Goal: Task Accomplishment & Management: Use online tool/utility

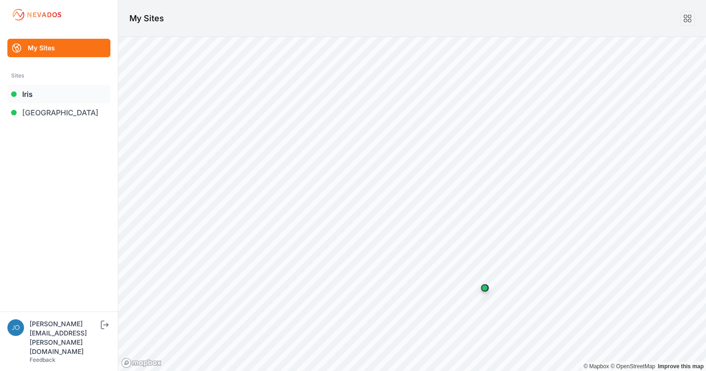
click at [25, 91] on link "Iris" at bounding box center [58, 94] width 103 height 18
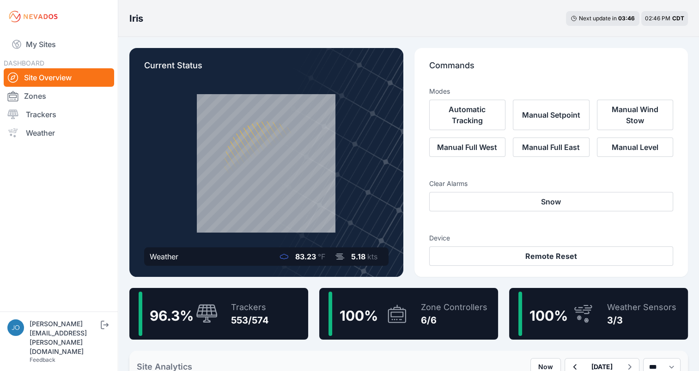
click at [239, 302] on div "Trackers" at bounding box center [250, 307] width 38 height 13
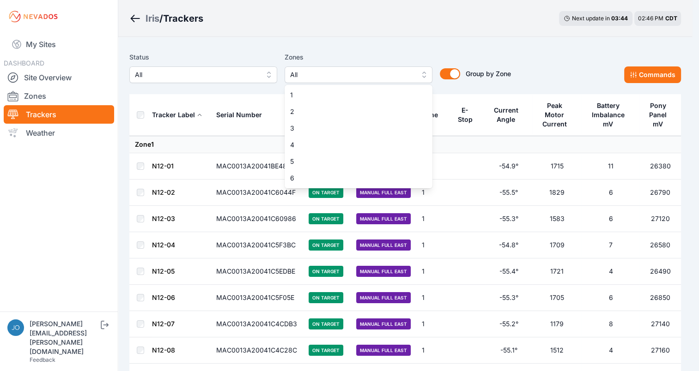
click at [336, 75] on span "All" at bounding box center [352, 74] width 124 height 11
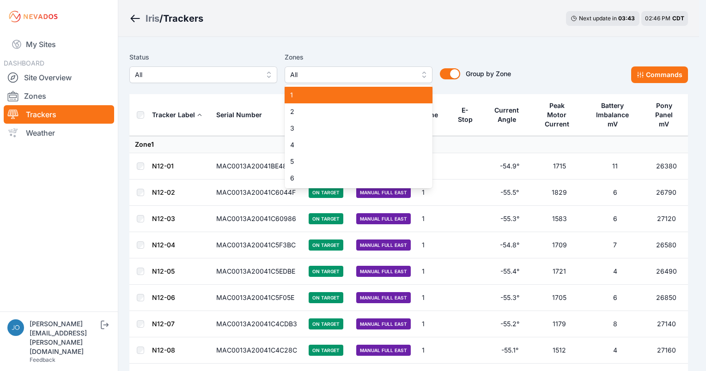
click at [315, 96] on span "1" at bounding box center [353, 95] width 126 height 9
click at [314, 106] on div "2" at bounding box center [359, 111] width 148 height 17
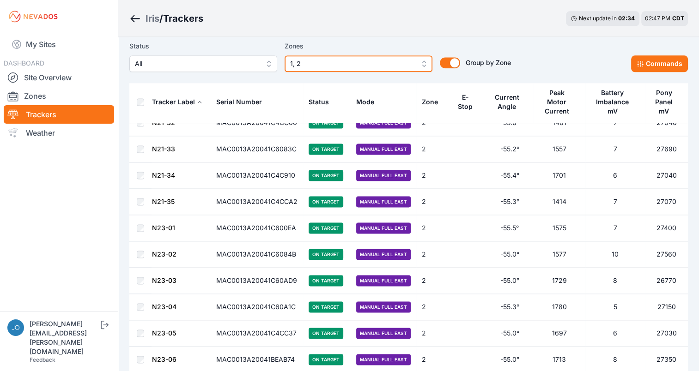
scroll to position [4723, 0]
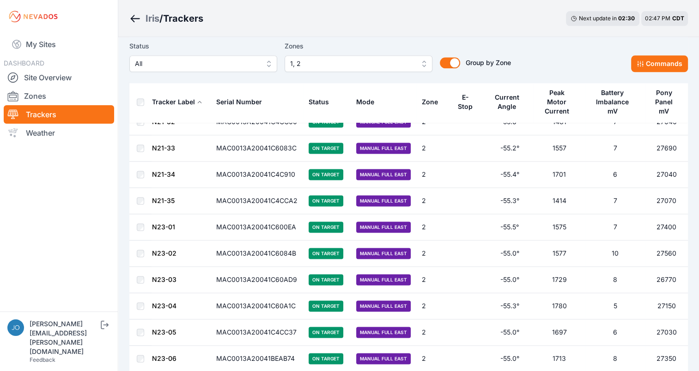
click at [145, 214] on td at bounding box center [140, 227] width 22 height 26
click at [645, 63] on button "Commands" at bounding box center [659, 63] width 57 height 17
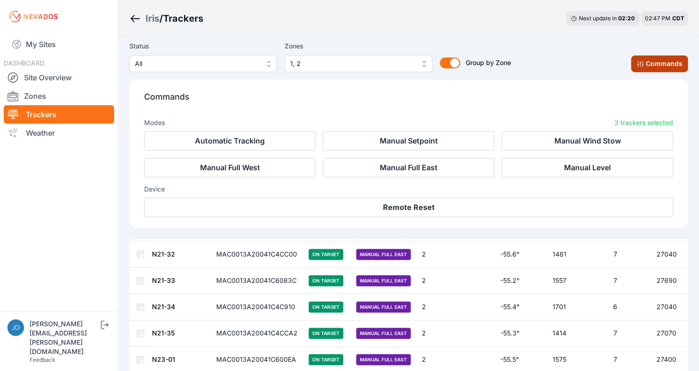
scroll to position [4878, 0]
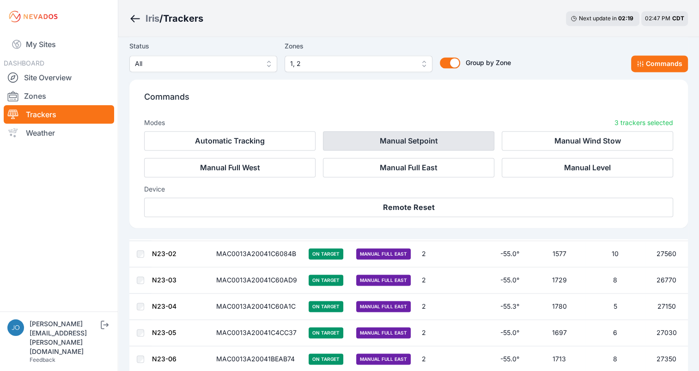
click at [414, 133] on button "Manual Setpoint" at bounding box center [408, 140] width 171 height 19
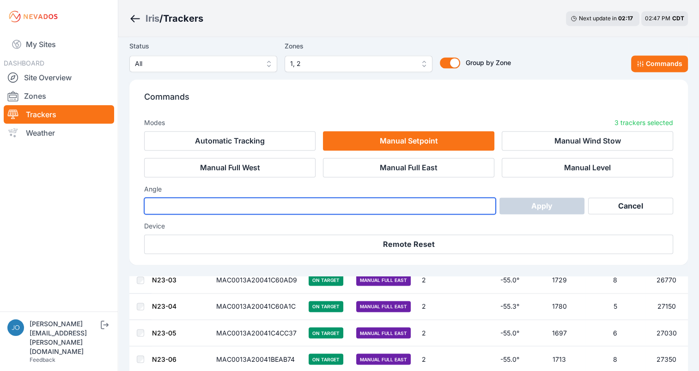
click at [328, 210] on input "number" at bounding box center [320, 206] width 352 height 17
type input "***"
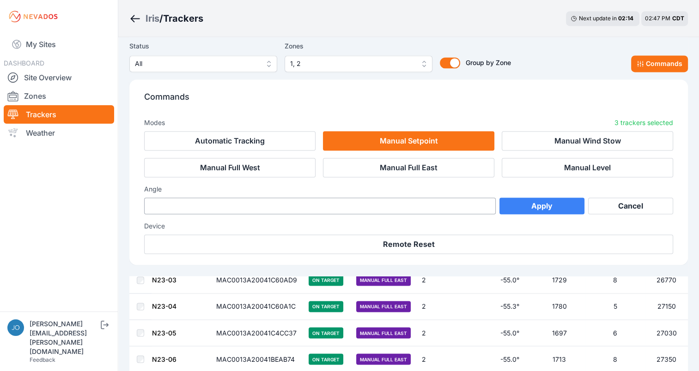
click at [561, 207] on button "Apply" at bounding box center [541, 206] width 85 height 17
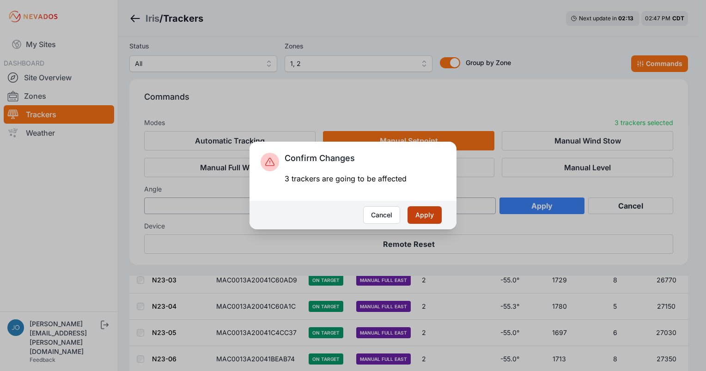
click at [434, 220] on button "Apply" at bounding box center [424, 216] width 34 height 18
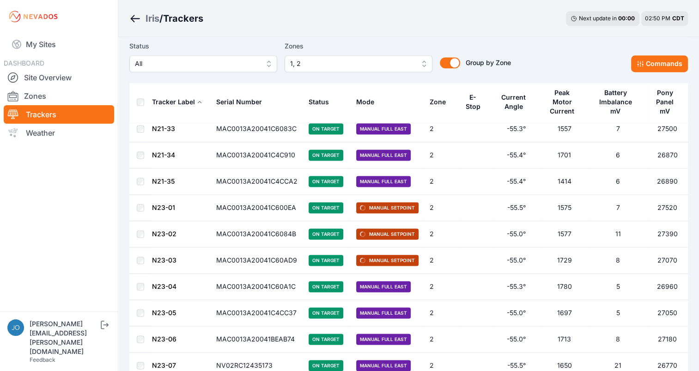
scroll to position [4742, 0]
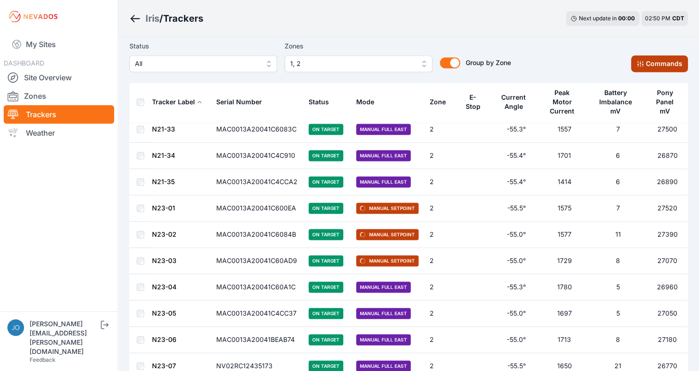
click at [668, 60] on button "Commands" at bounding box center [659, 63] width 57 height 17
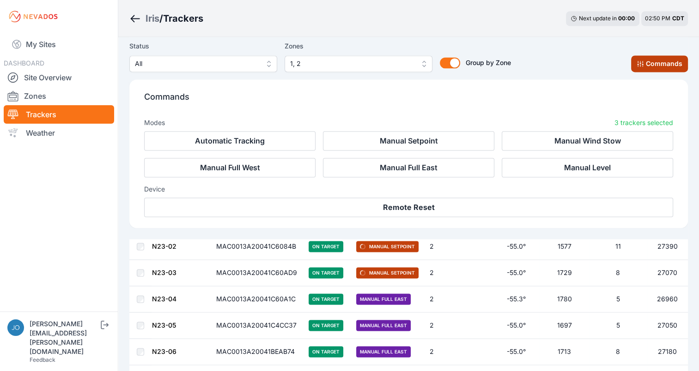
scroll to position [4897, 0]
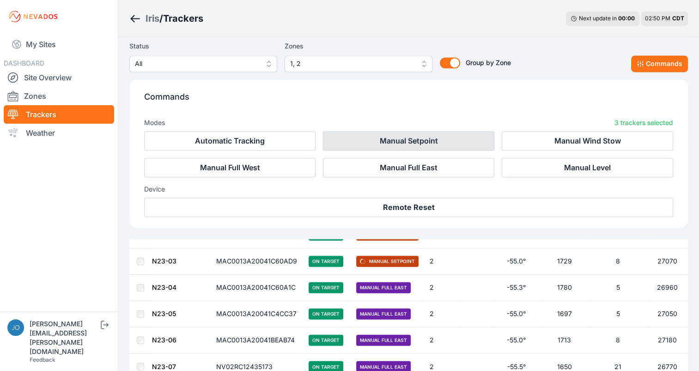
click at [447, 146] on button "Manual Setpoint" at bounding box center [408, 140] width 171 height 19
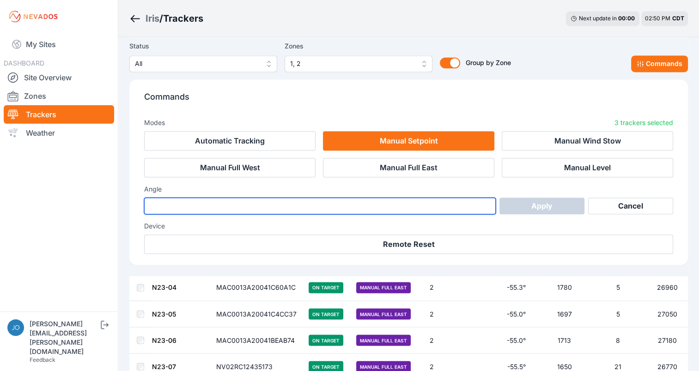
click at [329, 206] on input "number" at bounding box center [320, 206] width 352 height 17
type input "***"
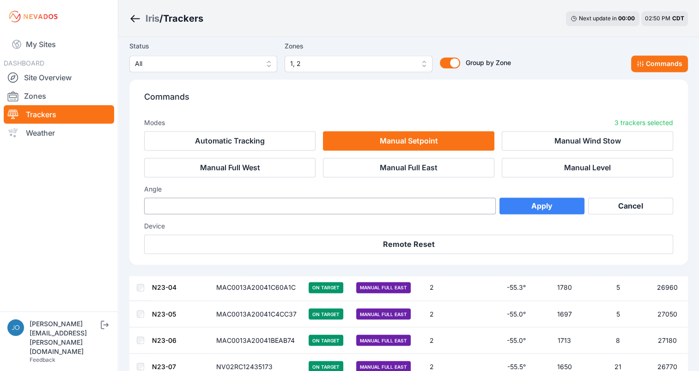
click at [540, 208] on button "Apply" at bounding box center [541, 206] width 85 height 17
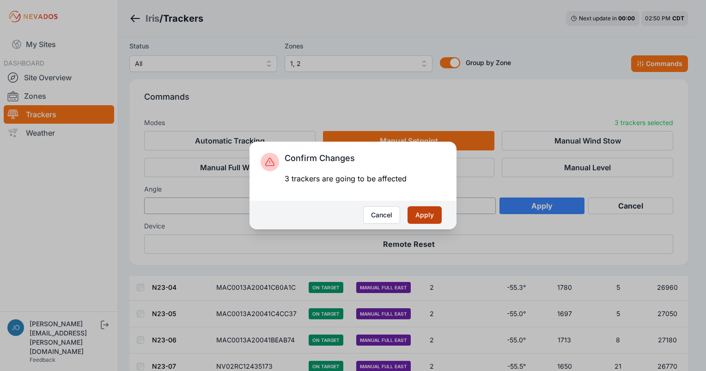
click at [428, 213] on button "Apply" at bounding box center [424, 216] width 34 height 18
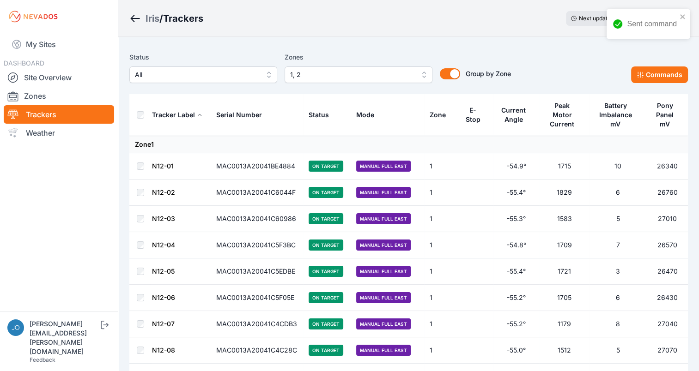
click at [392, 73] on span "1, 2" at bounding box center [352, 74] width 124 height 11
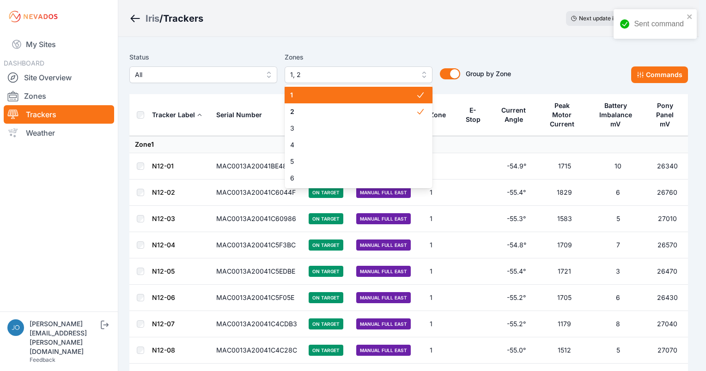
click at [340, 97] on span "1" at bounding box center [353, 95] width 126 height 9
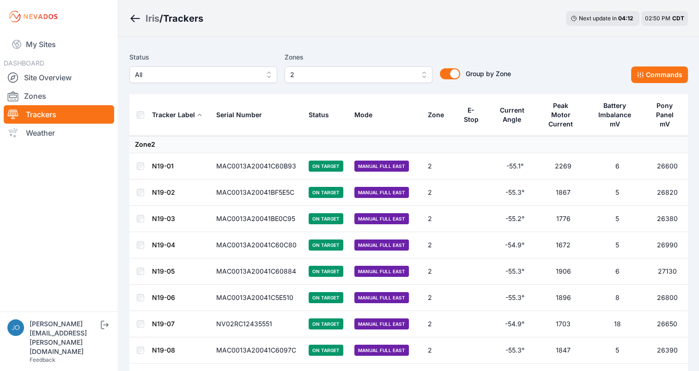
click at [362, 116] on div "Mode" at bounding box center [363, 114] width 18 height 9
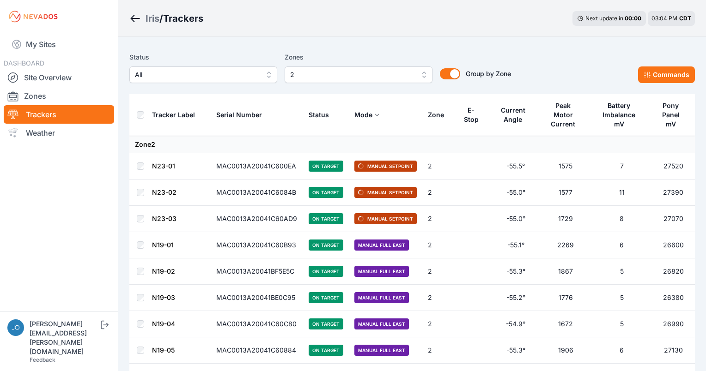
click at [318, 71] on span "2" at bounding box center [352, 74] width 124 height 11
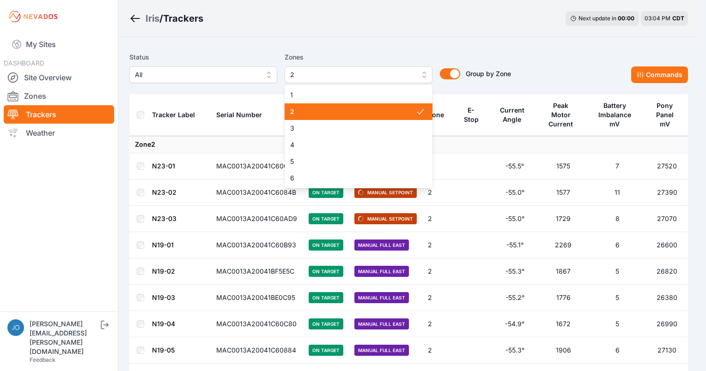
click at [312, 85] on div "1 2 3 4 5 6" at bounding box center [359, 136] width 148 height 103
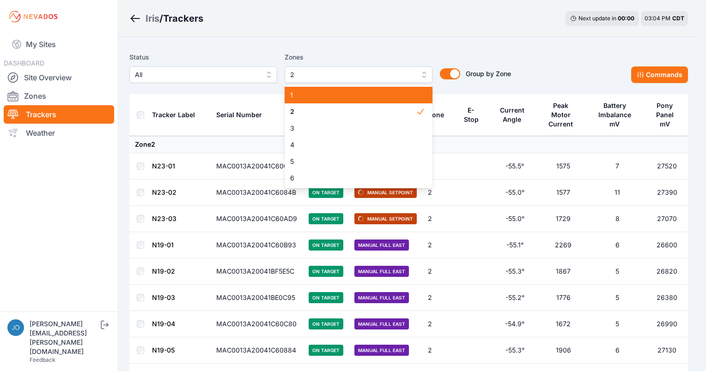
click at [309, 93] on span "1" at bounding box center [353, 95] width 126 height 9
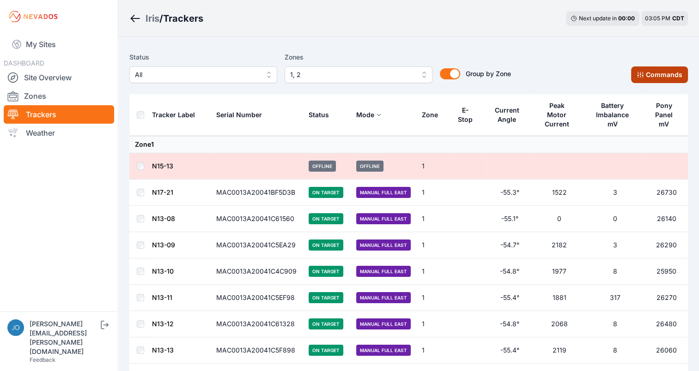
click at [645, 77] on button "Commands" at bounding box center [659, 75] width 57 height 17
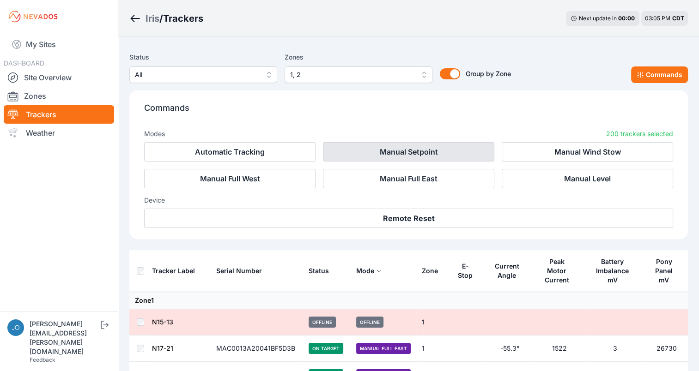
click at [446, 155] on button "Manual Setpoint" at bounding box center [408, 151] width 171 height 19
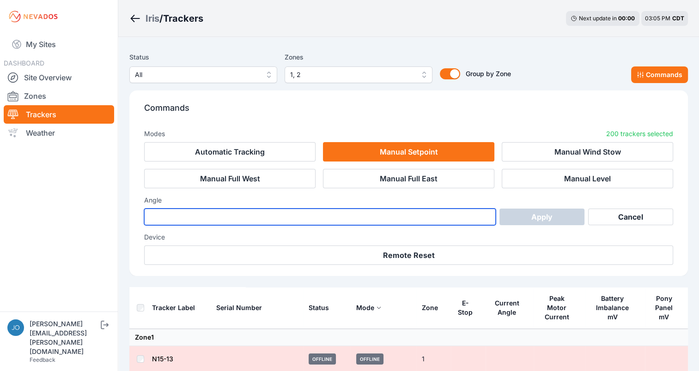
click at [318, 225] on input "number" at bounding box center [320, 217] width 352 height 17
type input "***"
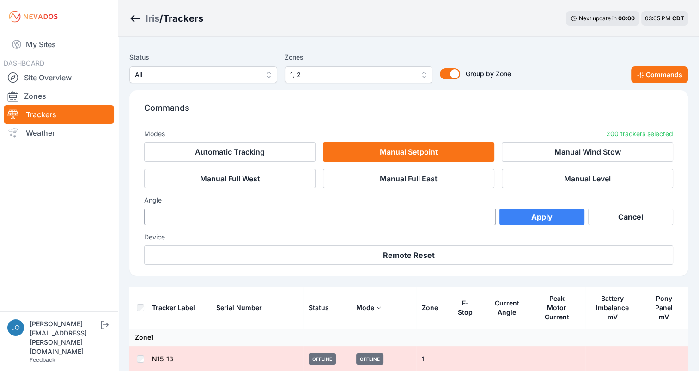
click at [540, 219] on button "Apply" at bounding box center [541, 217] width 85 height 17
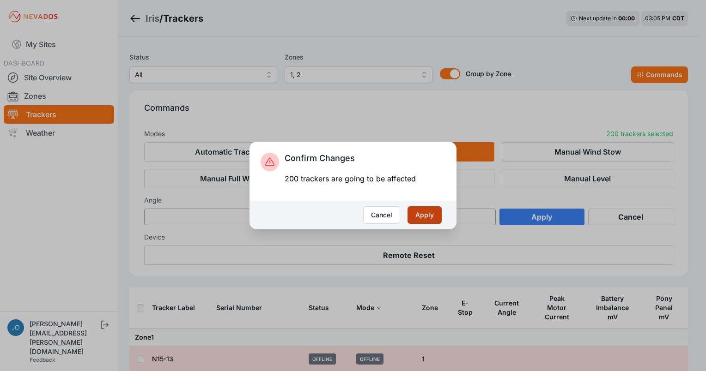
click at [435, 211] on button "Apply" at bounding box center [424, 216] width 34 height 18
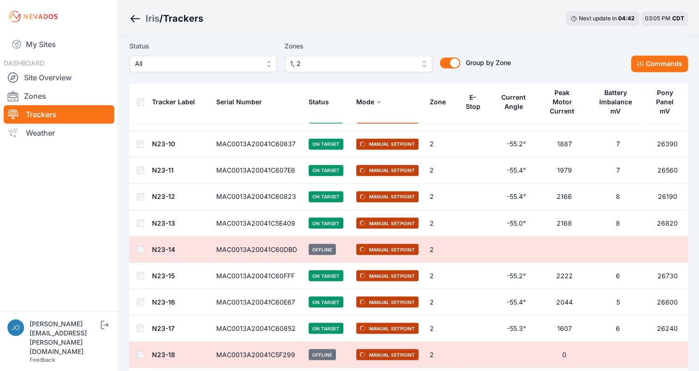
scroll to position [5153, 0]
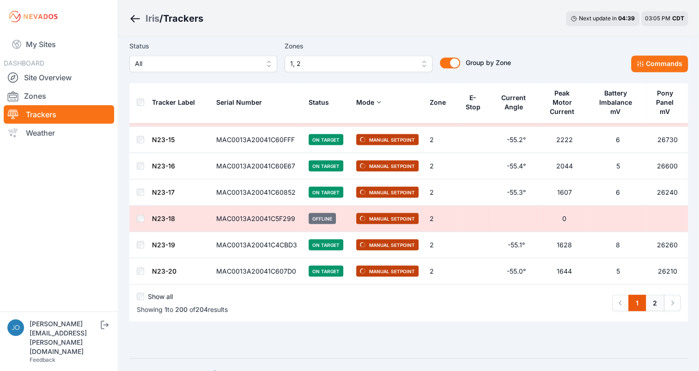
click at [650, 295] on link "2" at bounding box center [654, 303] width 19 height 17
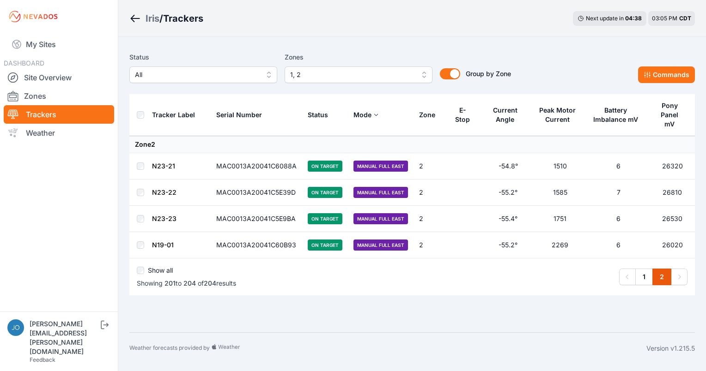
click at [140, 115] on th at bounding box center [140, 115] width 22 height 42
click at [660, 79] on button "Commands" at bounding box center [666, 75] width 57 height 17
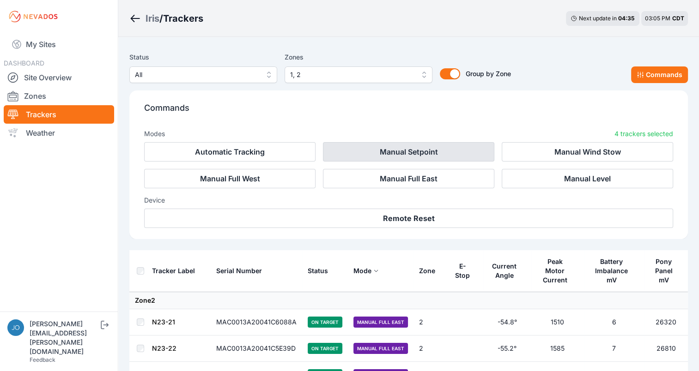
click at [462, 152] on button "Manual Setpoint" at bounding box center [408, 151] width 171 height 19
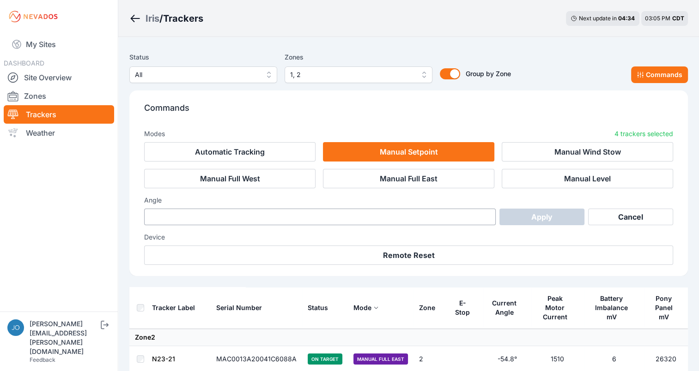
click at [380, 208] on div "Angle Apply Cancel" at bounding box center [408, 211] width 529 height 30
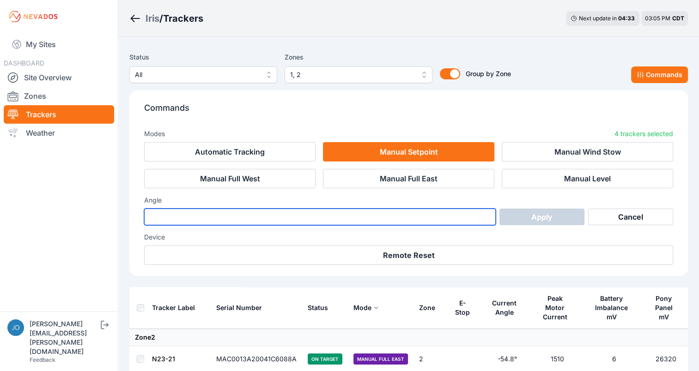
click at [377, 213] on input "number" at bounding box center [320, 217] width 352 height 17
type input "***"
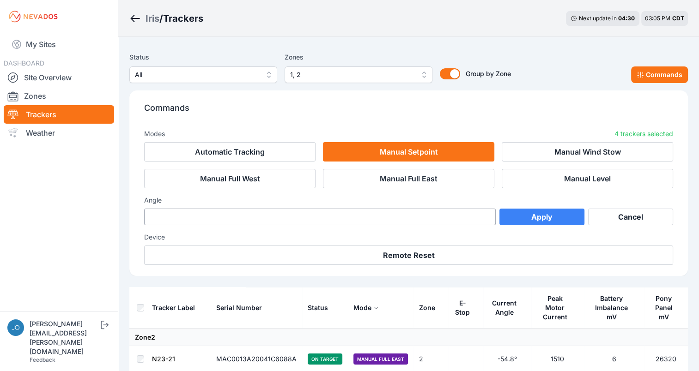
click at [513, 218] on button "Apply" at bounding box center [541, 217] width 85 height 17
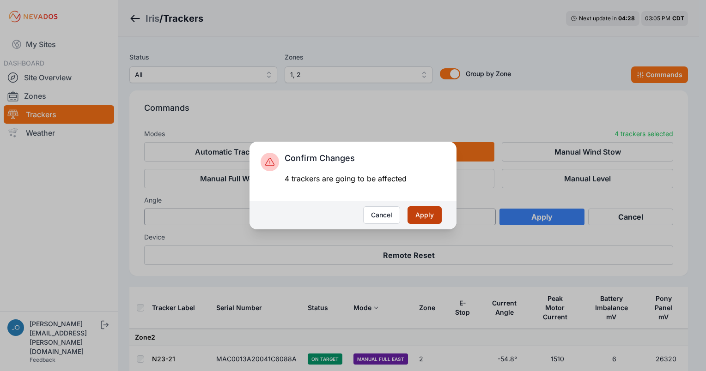
click at [420, 220] on button "Apply" at bounding box center [424, 216] width 34 height 18
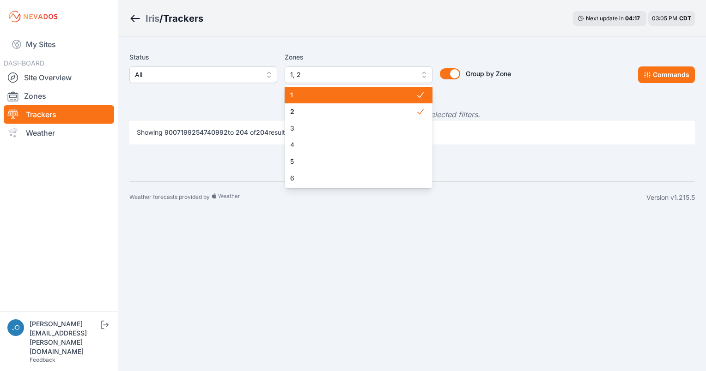
click at [297, 79] on span "1, 2" at bounding box center [352, 74] width 124 height 11
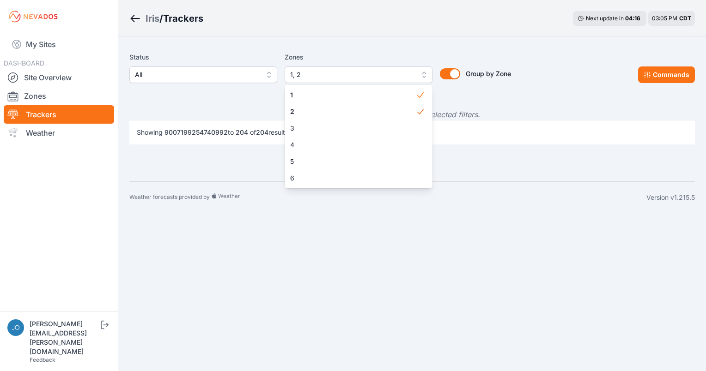
click at [234, 142] on main "Status All Zones 1, 2 1 2 3 4 5 6 Group by Zone Group by Zone Commands No track…" at bounding box center [411, 102] width 565 height 108
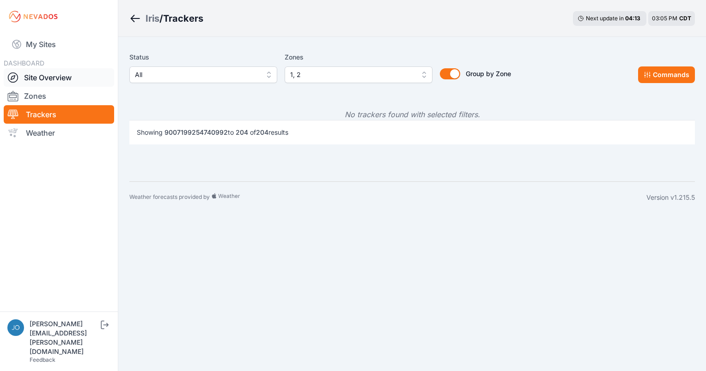
click at [75, 78] on link "Site Overview" at bounding box center [59, 77] width 110 height 18
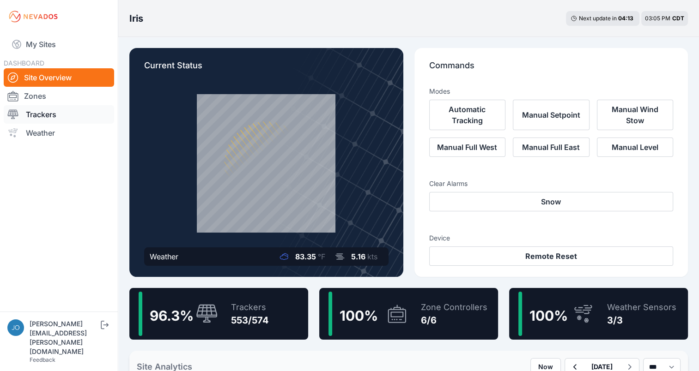
click at [90, 110] on link "Trackers" at bounding box center [59, 114] width 110 height 18
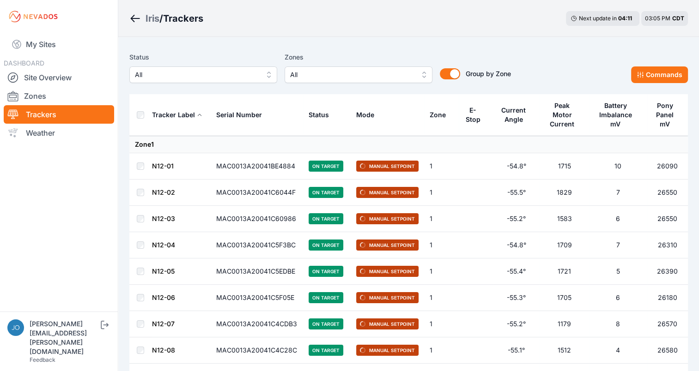
click at [345, 67] on button "All" at bounding box center [359, 75] width 148 height 17
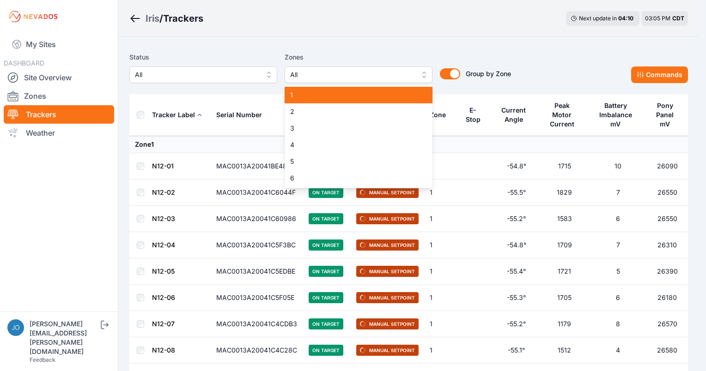
click at [326, 92] on span "1" at bounding box center [353, 95] width 126 height 9
click at [329, 117] on div "2" at bounding box center [359, 111] width 148 height 17
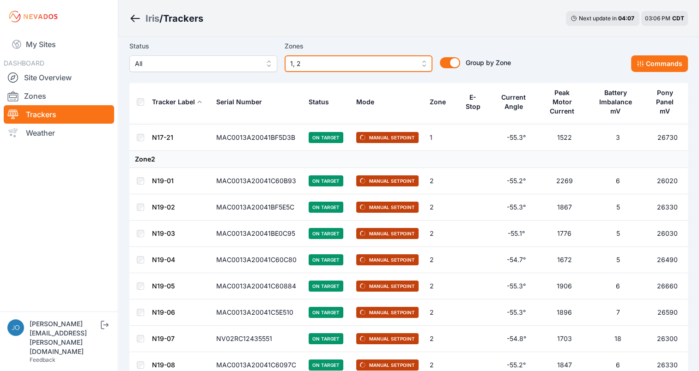
scroll to position [3118, 0]
